Goal: Check status

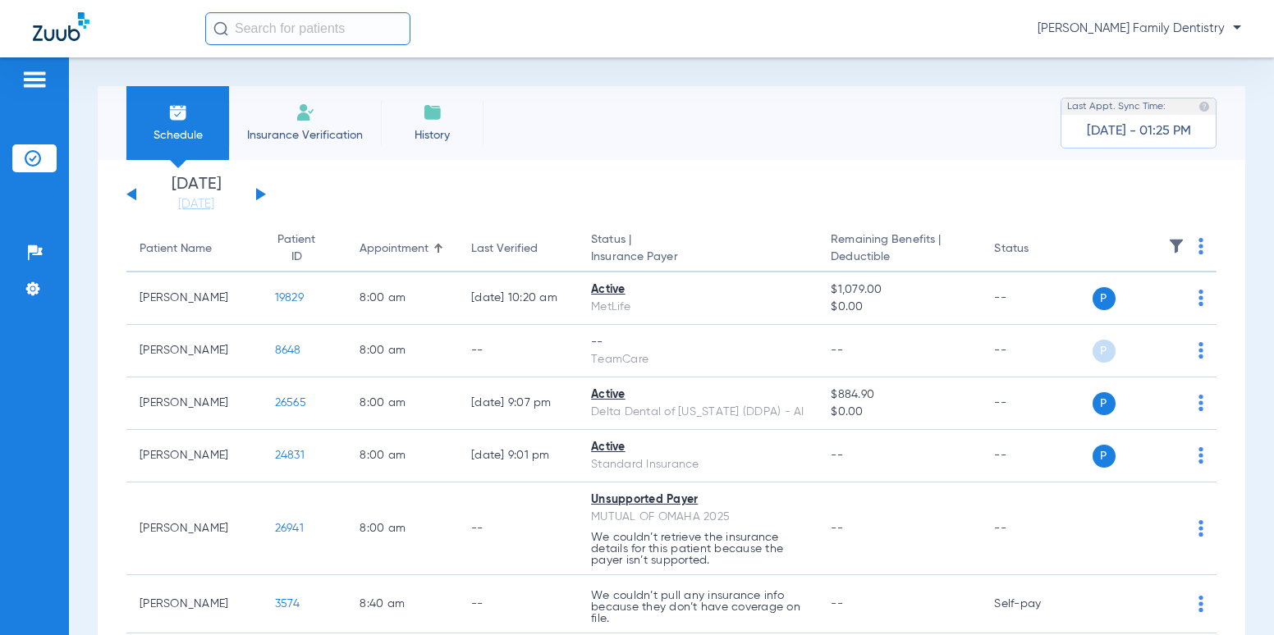
click at [263, 195] on button at bounding box center [261, 194] width 10 height 12
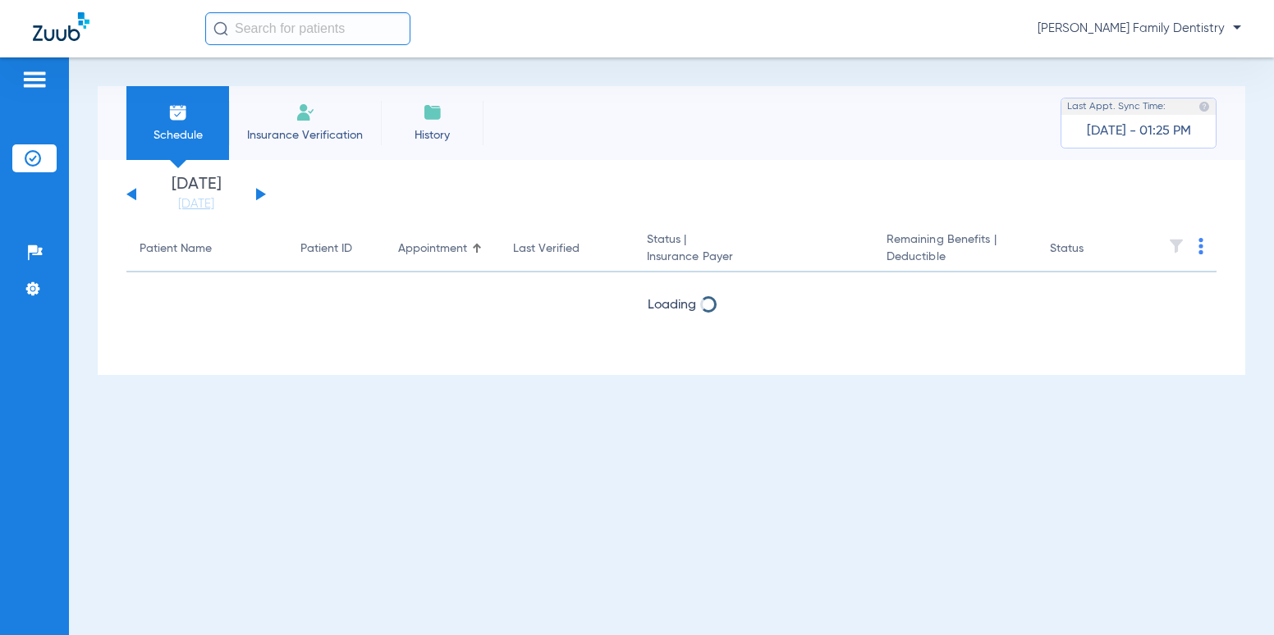
click at [263, 195] on button at bounding box center [261, 194] width 10 height 12
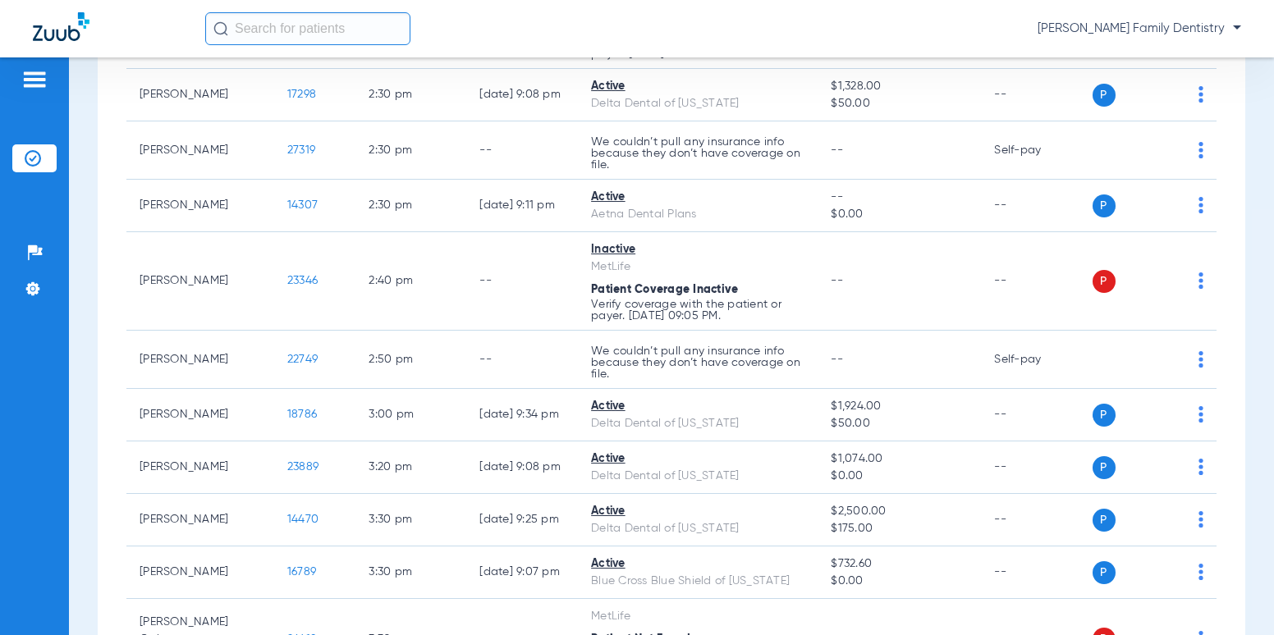
scroll to position [2209, 0]
